Goal: Task Accomplishment & Management: Complete application form

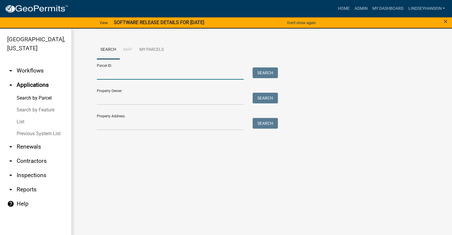
click at [126, 68] on input "Parcel ID:" at bounding box center [170, 73] width 147 height 12
paste input "17000290362012"
type input "17000290362012"
click at [278, 69] on button "Search" at bounding box center [265, 72] width 25 height 11
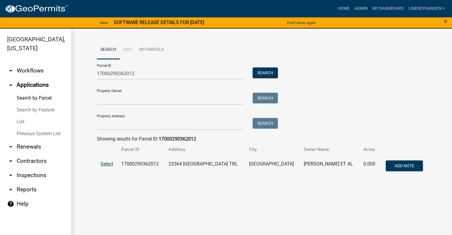
click at [106, 164] on span "Select" at bounding box center [106, 164] width 13 height 6
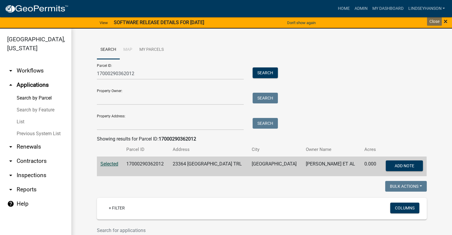
click at [445, 22] on span "×" at bounding box center [446, 21] width 4 height 8
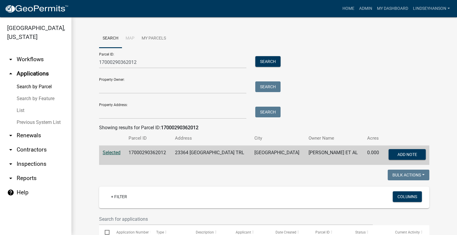
click at [36, 57] on link "arrow_drop_down Workflows" at bounding box center [35, 59] width 71 height 14
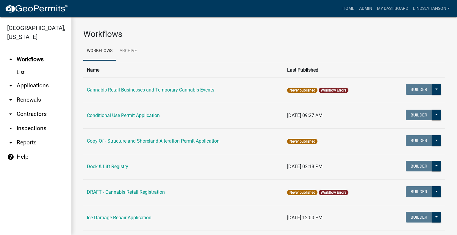
click at [32, 85] on link "arrow_drop_down Applications" at bounding box center [35, 85] width 71 height 14
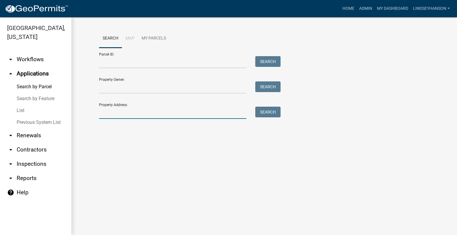
click at [135, 113] on input "Property Address:" at bounding box center [172, 113] width 147 height 12
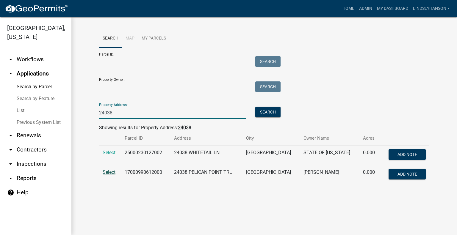
type input "24038"
click at [111, 174] on span "Select" at bounding box center [109, 172] width 13 height 6
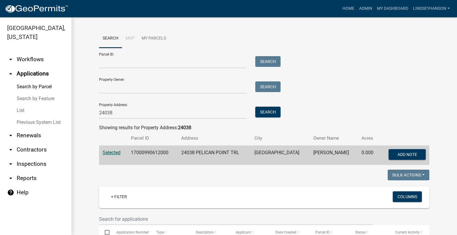
click at [39, 48] on ul "arrow_drop_down Workflows List arrow_drop_up Applications Search by Parcel Sear…" at bounding box center [35, 142] width 71 height 188
click at [34, 59] on link "arrow_drop_down Workflows" at bounding box center [35, 59] width 71 height 14
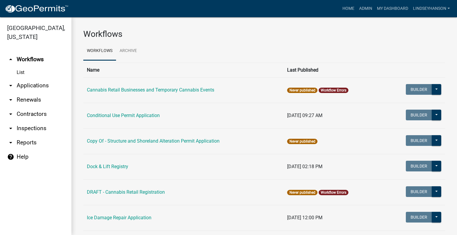
click at [38, 87] on link "arrow_drop_down Applications" at bounding box center [35, 85] width 71 height 14
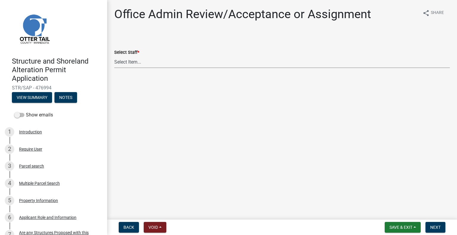
click at [156, 65] on select "Select Item... Alexis Newark (anewark@ottertailcounty.gov) Amy Busko (abusko@ot…" at bounding box center [281, 62] width 335 height 12
click at [114, 56] on select "Select Item... Alexis Newark (anewark@ottertailcounty.gov) Amy Busko (abusko@ot…" at bounding box center [281, 62] width 335 height 12
drag, startPoint x: 125, startPoint y: 64, endPoint x: 126, endPoint y: 67, distance: 3.8
click at [125, 64] on select "Select Item... Alexis Newark (anewark@ottertailcounty.gov) Amy Busko (abusko@ot…" at bounding box center [281, 62] width 335 height 12
click at [114, 56] on select "Select Item... Alexis Newark (anewark@ottertailcounty.gov) Amy Busko (abusko@ot…" at bounding box center [281, 62] width 335 height 12
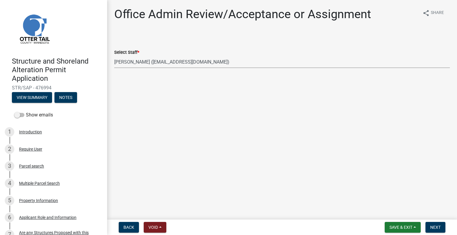
select select "587f38f5-c90e-4c12-9e10-d3e23909bbca"
click at [438, 228] on span "Next" at bounding box center [435, 227] width 10 height 5
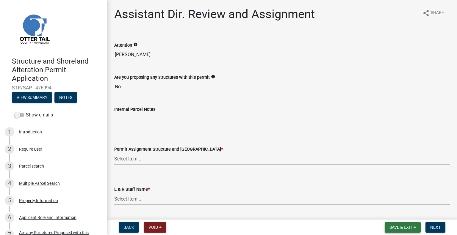
click at [390, 226] on span "Save & Exit" at bounding box center [400, 227] width 23 height 5
click at [377, 211] on button "Save & Exit" at bounding box center [397, 212] width 48 height 14
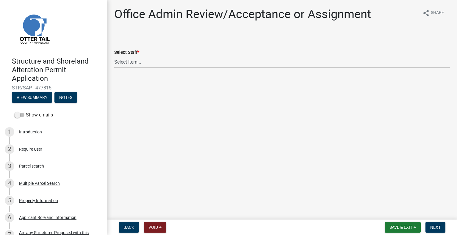
click at [128, 62] on select "Select Item... [PERSON_NAME] ([EMAIL_ADDRESS][DOMAIN_NAME]) [PERSON_NAME] ([EMA…" at bounding box center [281, 62] width 335 height 12
click at [114, 56] on select "Select Item... [PERSON_NAME] ([EMAIL_ADDRESS][DOMAIN_NAME]) [PERSON_NAME] ([EMA…" at bounding box center [281, 62] width 335 height 12
select select "587f38f5-c90e-4c12-9e10-d3e23909bbca"
click at [431, 228] on span "Next" at bounding box center [435, 227] width 10 height 5
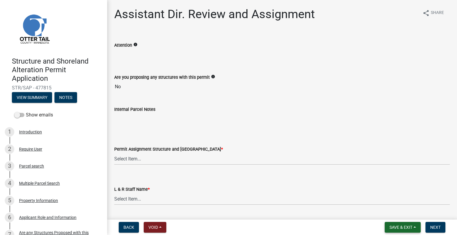
click at [404, 228] on span "Save & Exit" at bounding box center [400, 227] width 23 height 5
click at [406, 213] on button "Save & Exit" at bounding box center [397, 212] width 48 height 14
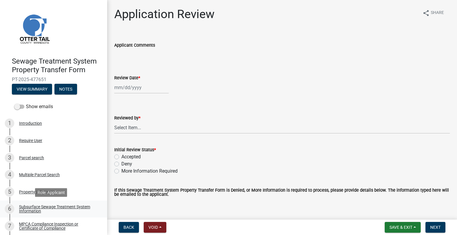
click at [81, 210] on div "Subsurface Sewage Treatment System Information" at bounding box center [58, 209] width 78 height 8
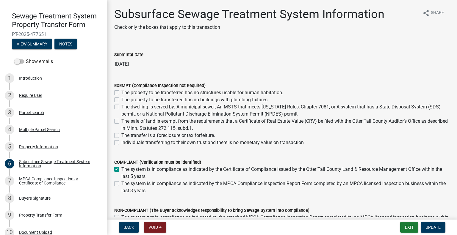
scroll to position [61, 0]
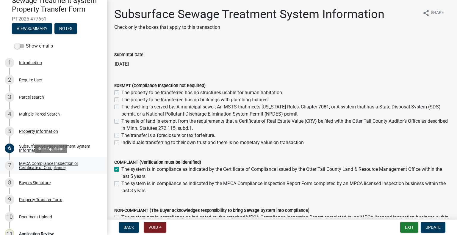
click at [55, 161] on div "MPCA Compliance Inspection or Certificate of Compliance" at bounding box center [58, 165] width 78 height 8
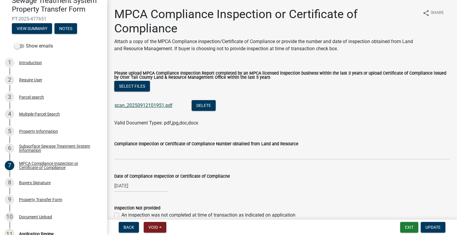
click at [161, 106] on link "scan_20250912101951.pdf" at bounding box center [143, 106] width 58 height 6
click at [61, 186] on div "8 Buyers Signature" at bounding box center [51, 183] width 93 height 10
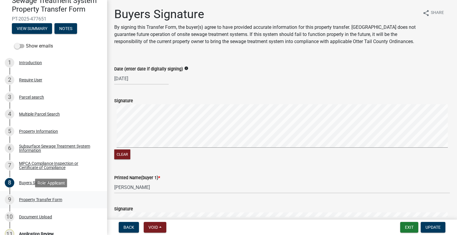
click at [60, 201] on div "Property Transfer Form" at bounding box center [40, 200] width 43 height 4
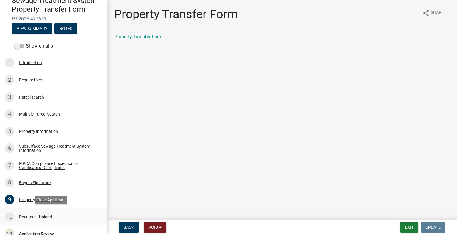
click at [55, 217] on div "10 Document Upload" at bounding box center [51, 217] width 93 height 10
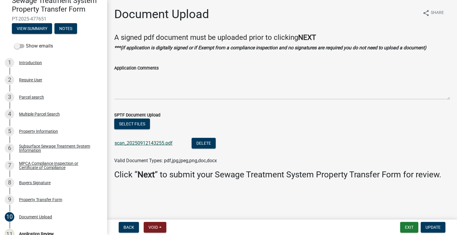
click at [151, 142] on link "scan_20250912143255.pdf" at bounding box center [143, 143] width 58 height 6
click at [27, 94] on div "3 Parcel search" at bounding box center [51, 97] width 93 height 10
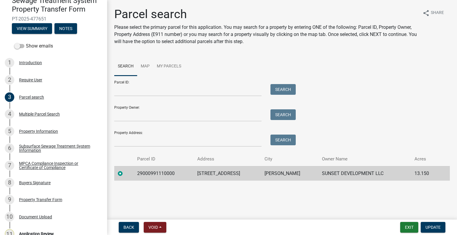
click at [161, 166] on td "29000991110000" at bounding box center [163, 173] width 60 height 15
copy td "29000991110000"
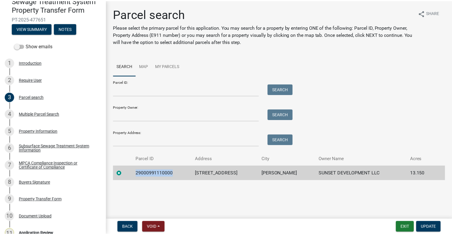
scroll to position [87, 0]
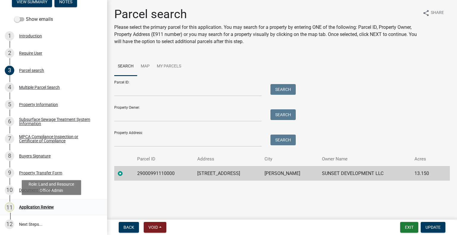
click at [57, 208] on div "11 Application Review" at bounding box center [51, 207] width 93 height 10
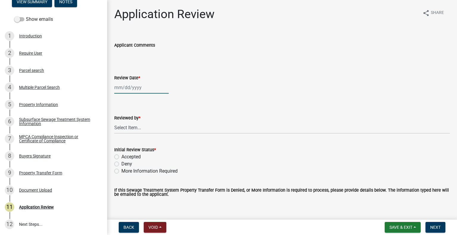
click at [142, 88] on div at bounding box center [141, 87] width 54 height 12
select select "9"
select select "2025"
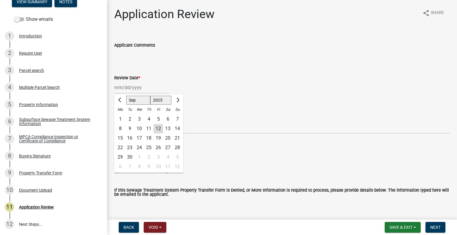
click at [158, 129] on div "12" at bounding box center [158, 129] width 10 height 10
type input "09/12/2025"
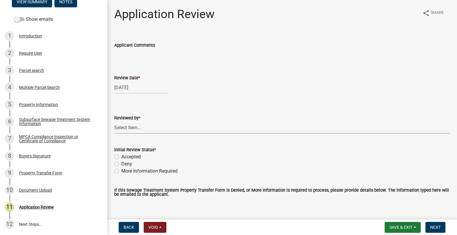
click at [157, 130] on select "Select Item... Alexis Newark Amy Busko Andrea Perales Brittany Tollefson Christ…" at bounding box center [281, 128] width 335 height 12
click at [114, 122] on select "Select Item... Alexis Newark Amy Busko Andrea Perales Brittany Tollefson Christ…" at bounding box center [281, 128] width 335 height 12
select select "2217fab6-25d2-4df2-8e35-18ddd05e0fe8"
click at [136, 158] on label "Accepted" at bounding box center [130, 156] width 19 height 7
click at [125, 157] on input "Accepted" at bounding box center [123, 155] width 4 height 4
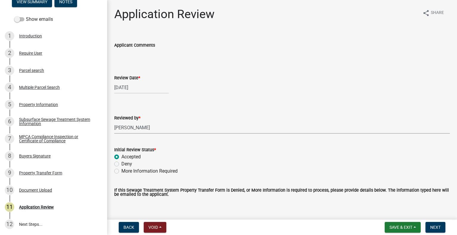
radio input "true"
click at [436, 231] on button "Next" at bounding box center [435, 227] width 20 height 11
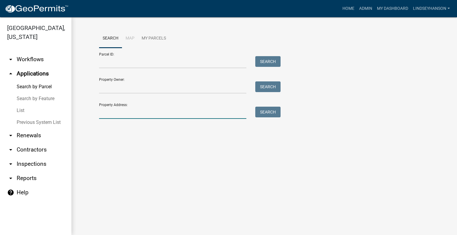
click at [146, 113] on input "Property Address:" at bounding box center [172, 113] width 147 height 12
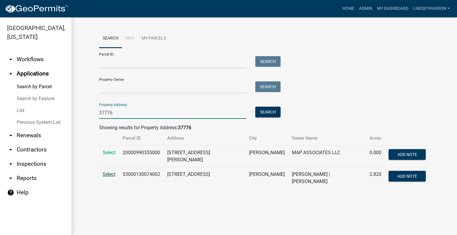
type input "37776"
click at [113, 174] on span "Select" at bounding box center [109, 175] width 13 height 6
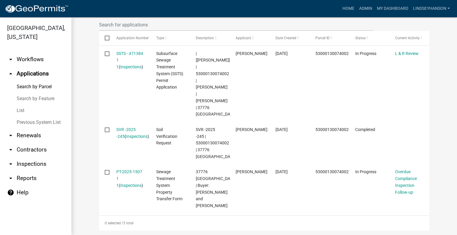
scroll to position [195, 0]
click at [25, 57] on link "arrow_drop_down Workflows" at bounding box center [35, 59] width 71 height 14
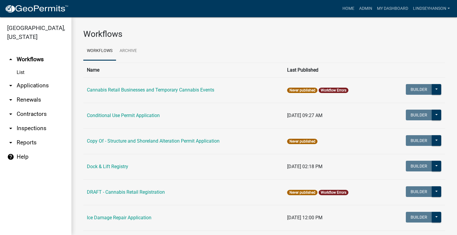
click at [37, 84] on link "arrow_drop_down Applications" at bounding box center [35, 85] width 71 height 14
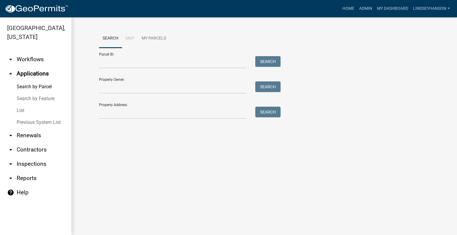
click at [39, 59] on link "arrow_drop_down Workflows" at bounding box center [35, 59] width 71 height 14
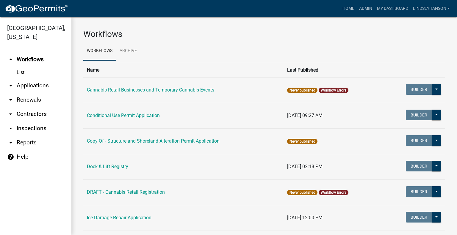
click at [42, 82] on link "arrow_drop_down Applications" at bounding box center [35, 85] width 71 height 14
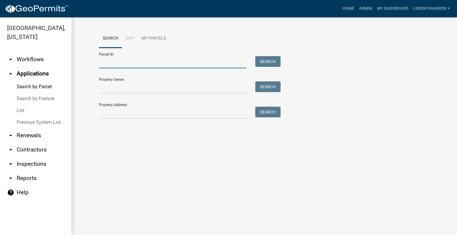
click at [114, 61] on input "Parcel ID:" at bounding box center [172, 62] width 147 height 12
click at [132, 106] on div "Property Address: Search" at bounding box center [188, 108] width 178 height 21
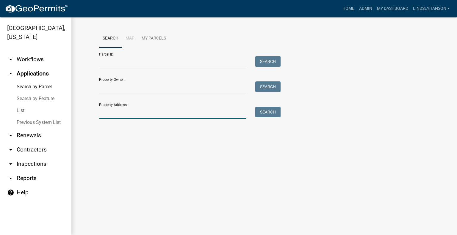
click at [130, 110] on input "Property Address:" at bounding box center [172, 113] width 147 height 12
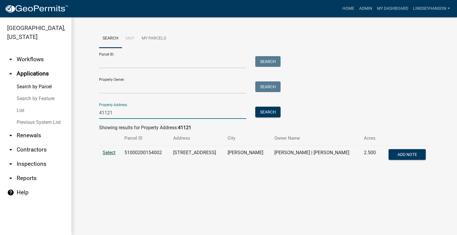
type input "41121"
click at [104, 150] on span "Select" at bounding box center [109, 153] width 13 height 6
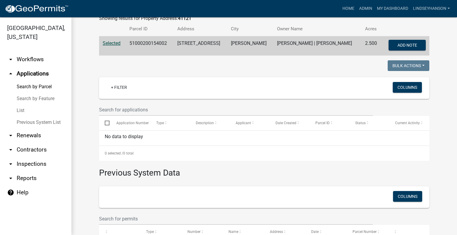
scroll to position [96, 0]
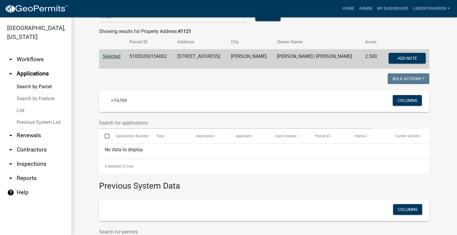
click at [48, 62] on link "arrow_drop_down Workflows" at bounding box center [35, 59] width 71 height 14
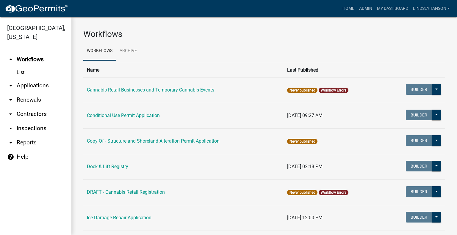
click at [40, 86] on link "arrow_drop_down Applications" at bounding box center [35, 85] width 71 height 14
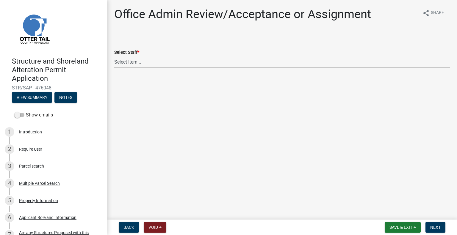
click at [147, 64] on select "Select Item... [PERSON_NAME] ([EMAIL_ADDRESS][DOMAIN_NAME]) [PERSON_NAME] ([EMA…" at bounding box center [281, 62] width 335 height 12
click at [114, 56] on select "Select Item... [PERSON_NAME] ([EMAIL_ADDRESS][DOMAIN_NAME]) [PERSON_NAME] ([EMA…" at bounding box center [281, 62] width 335 height 12
select select "587f38f5-c90e-4c12-9e10-d3e23909bbca"
click at [433, 228] on span "Next" at bounding box center [435, 227] width 10 height 5
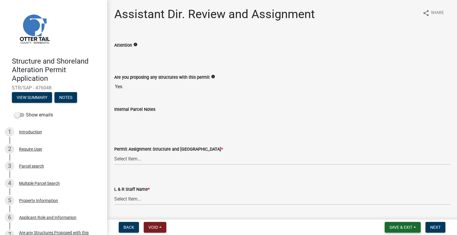
click at [404, 230] on span "Save & Exit" at bounding box center [400, 227] width 23 height 5
click at [393, 214] on button "Save & Exit" at bounding box center [397, 212] width 48 height 14
